Goal: Find specific page/section: Find specific page/section

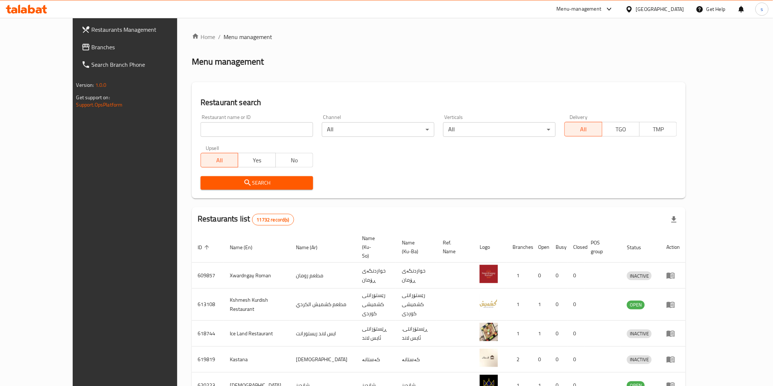
click at [200, 131] on input "search" at bounding box center [256, 129] width 112 height 15
paste input "Cheshtkhana w Kebabi Lawez"
click button "Search" at bounding box center [256, 183] width 112 height 14
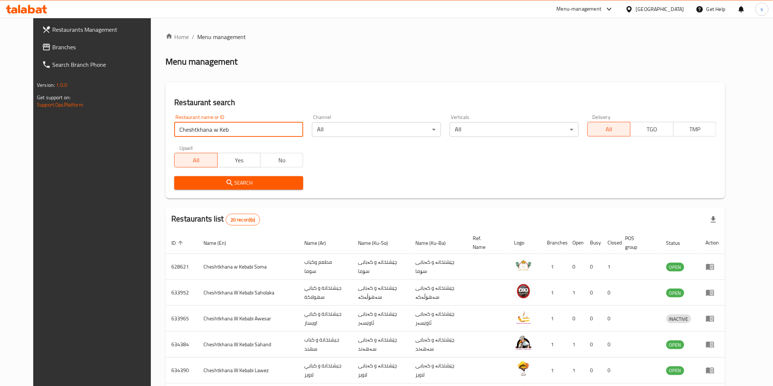
click at [210, 129] on input "Cheshtkhana w Keb" at bounding box center [238, 129] width 129 height 15
paste input "kebabi lawez"
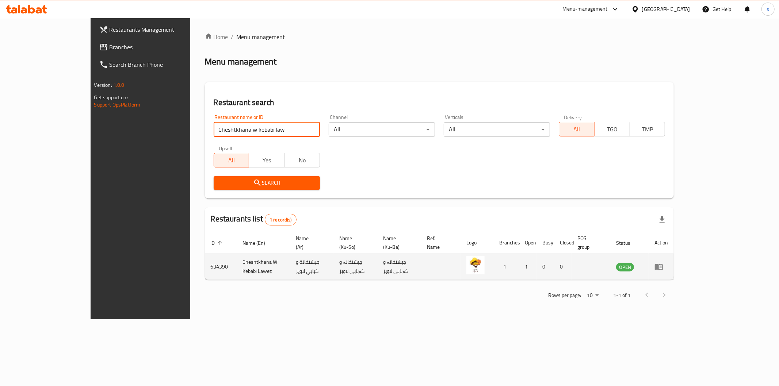
type input "Cheshtkhana w kebabi law"
click at [663, 263] on icon "enhanced table" at bounding box center [658, 267] width 9 height 9
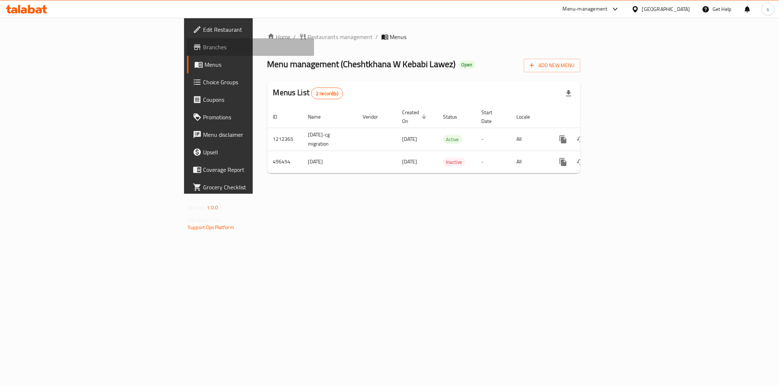
click at [203, 43] on span "Branches" at bounding box center [255, 47] width 105 height 9
